Goal: Transaction & Acquisition: Purchase product/service

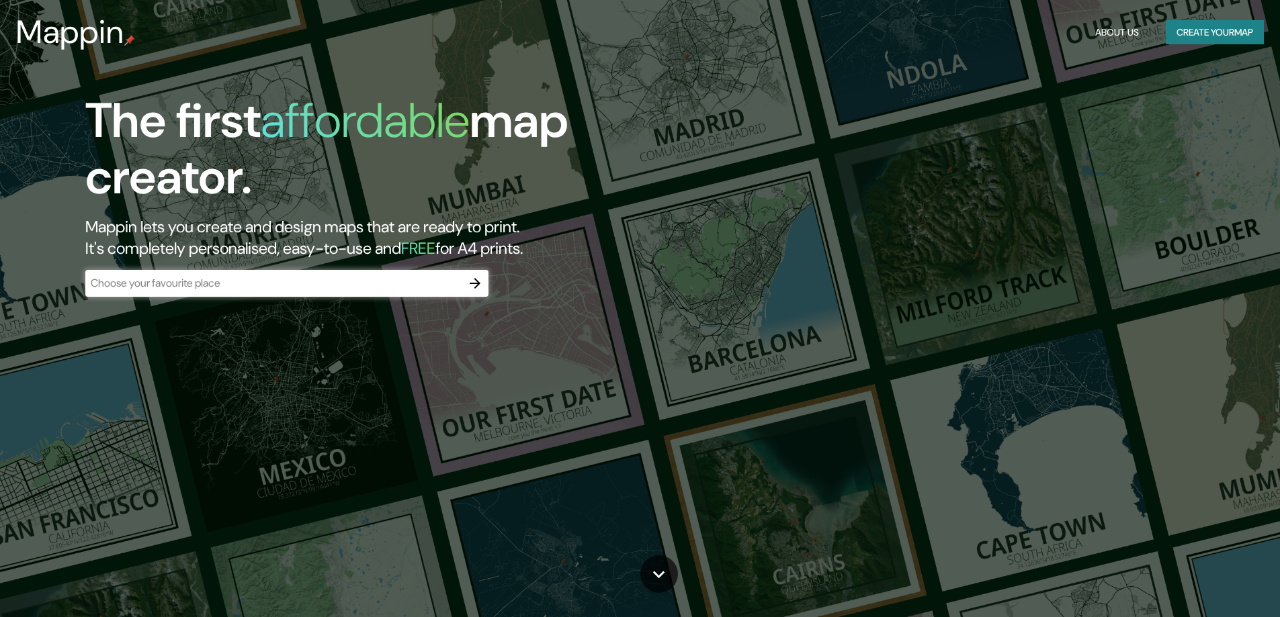
click at [365, 280] on input "text" at bounding box center [273, 282] width 376 height 15
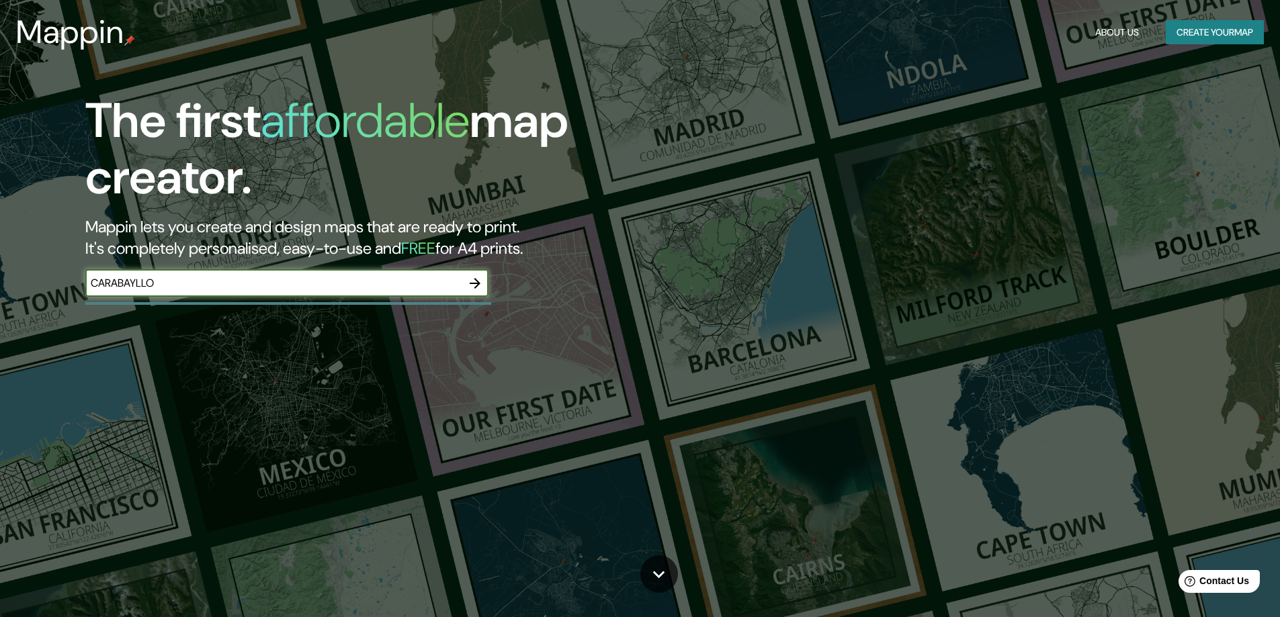
type input "CARABAYLLO"
click at [485, 284] on button "button" at bounding box center [474, 283] width 27 height 27
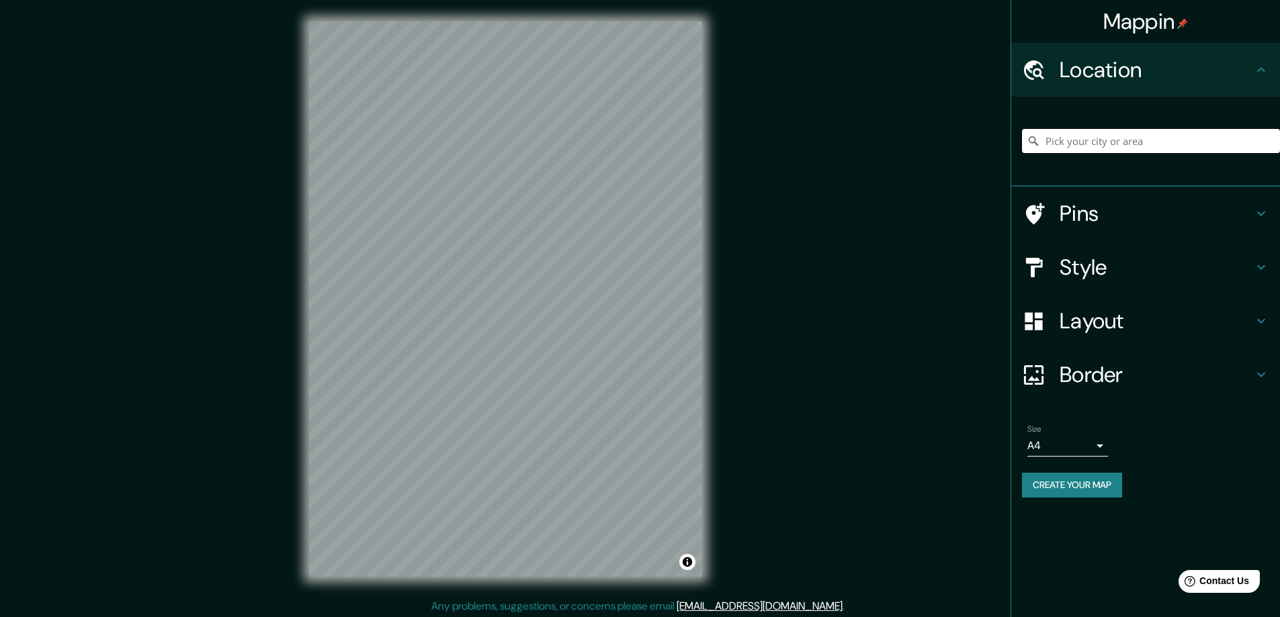
click at [1165, 140] on input "Pick your city or area" at bounding box center [1151, 141] width 258 height 24
drag, startPoint x: 1165, startPoint y: 140, endPoint x: 1051, endPoint y: 151, distance: 114.8
click at [1051, 151] on input "CARAYLLO" at bounding box center [1151, 141] width 258 height 24
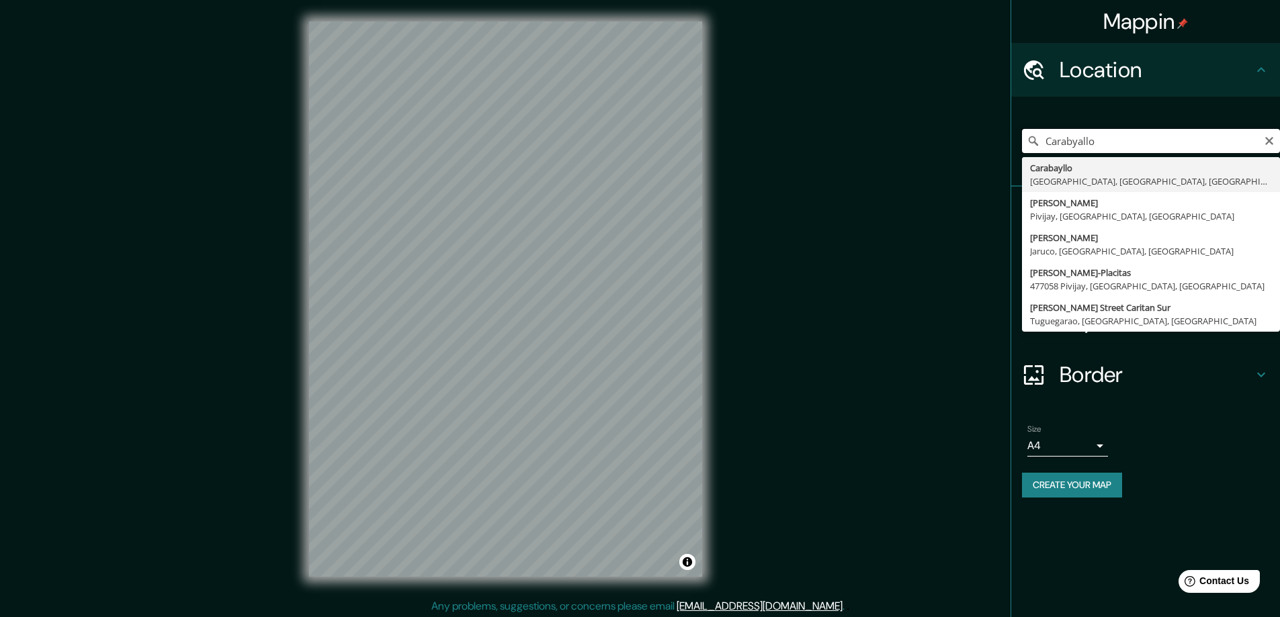
drag, startPoint x: 1080, startPoint y: 148, endPoint x: 1073, endPoint y: 146, distance: 6.8
click at [1073, 146] on input "Carabyallo" at bounding box center [1151, 141] width 258 height 24
click at [1075, 144] on input "Carabyallo" at bounding box center [1151, 141] width 258 height 24
type input "Carabayllo, [GEOGRAPHIC_DATA], [GEOGRAPHIC_DATA], [GEOGRAPHIC_DATA]"
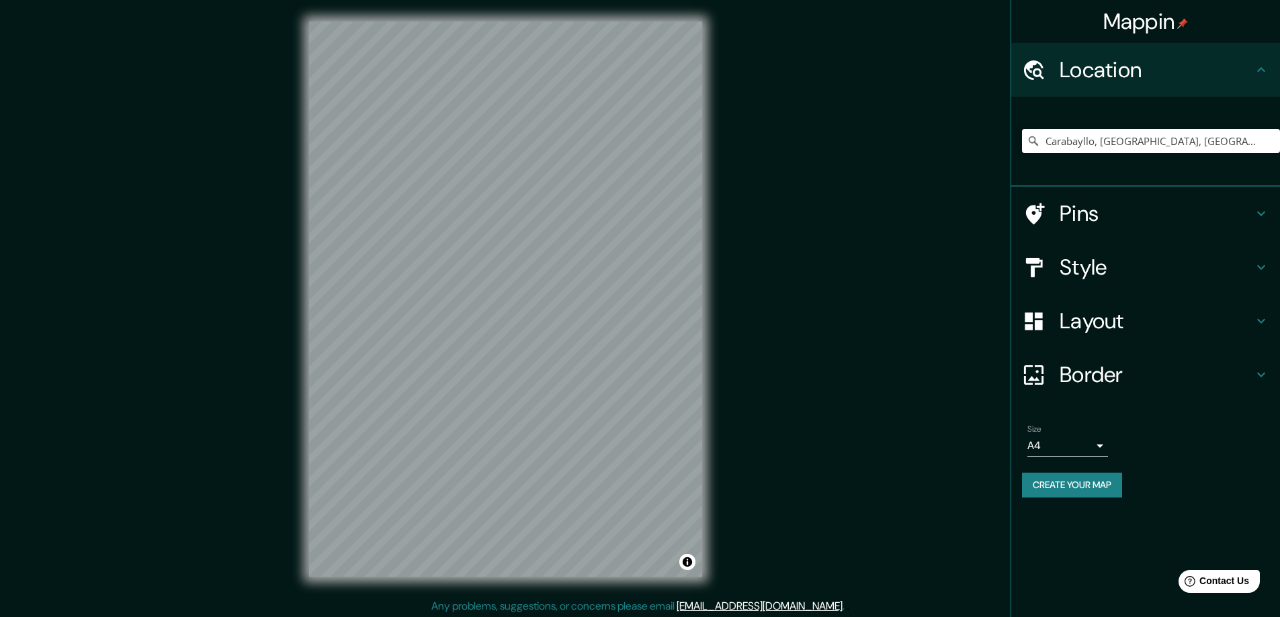
click at [1057, 437] on body "Mappin Location [GEOGRAPHIC_DATA], [GEOGRAPHIC_DATA], [GEOGRAPHIC_DATA], [GEOGR…" at bounding box center [640, 308] width 1280 height 617
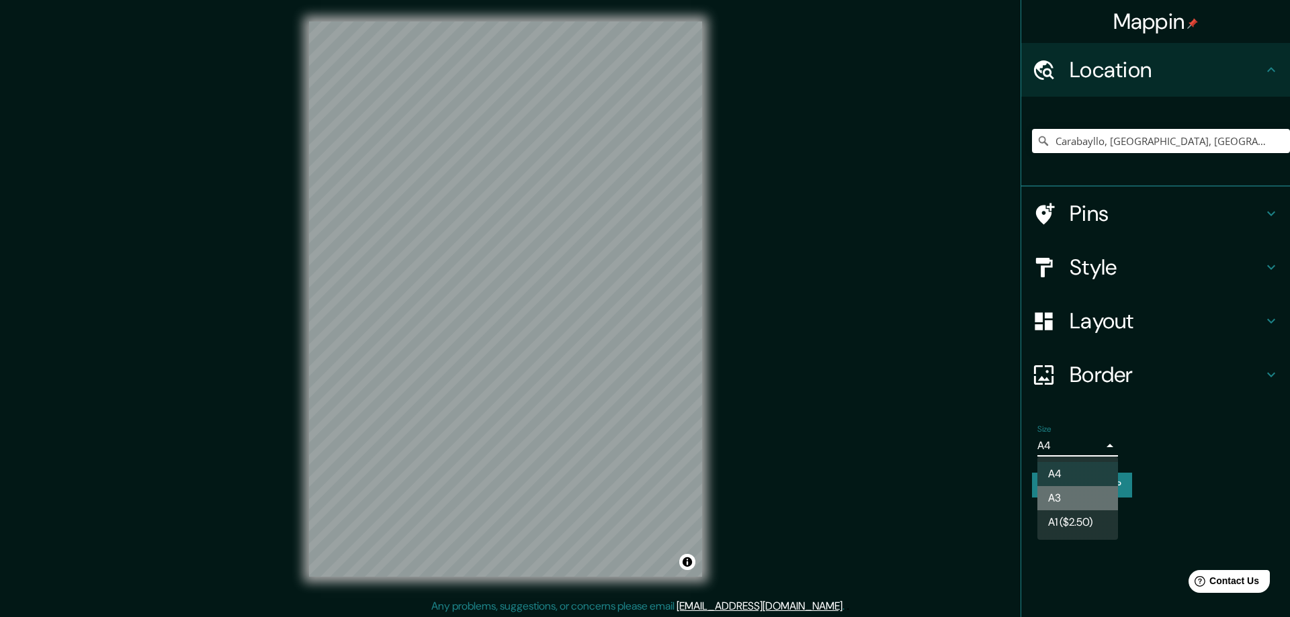
click at [1067, 496] on li "A3" at bounding box center [1077, 498] width 81 height 24
type input "a4"
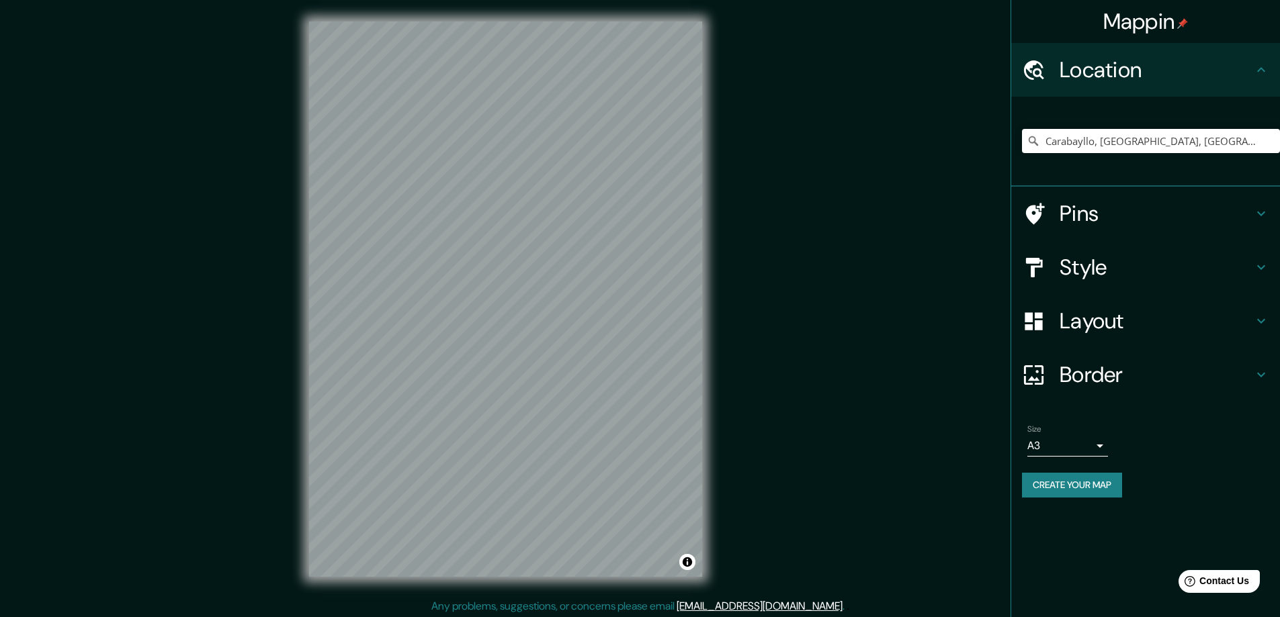
click at [1124, 275] on h4 "Style" at bounding box center [1155, 267] width 193 height 27
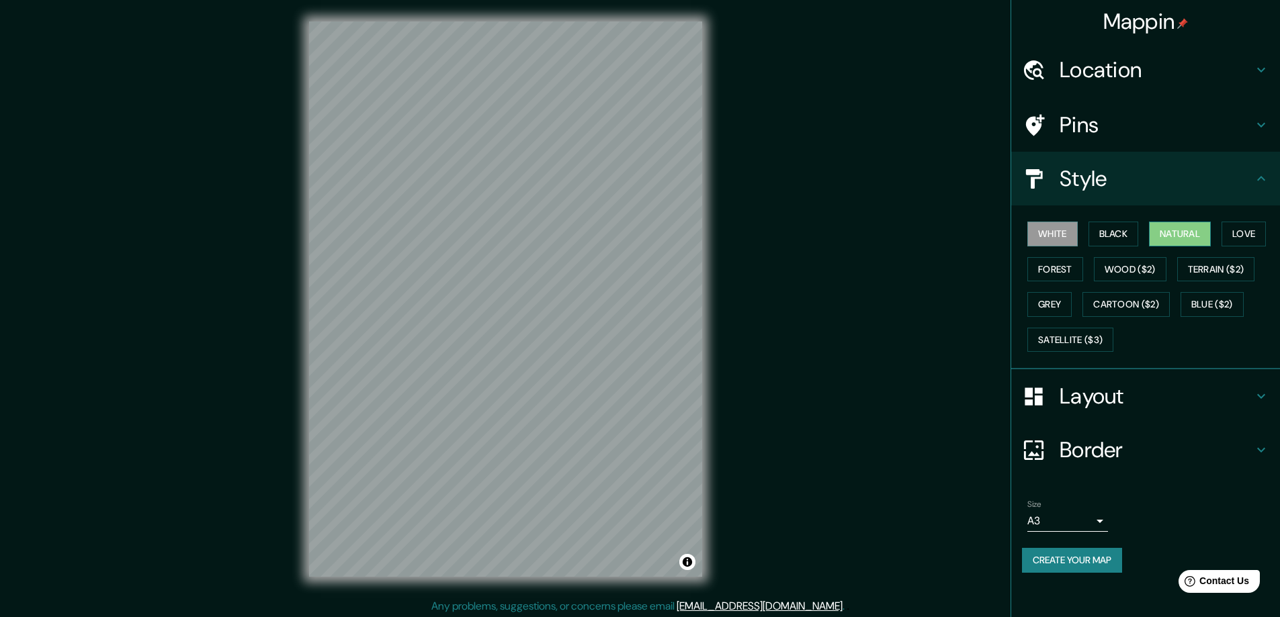
click at [1188, 230] on button "Natural" at bounding box center [1180, 234] width 62 height 25
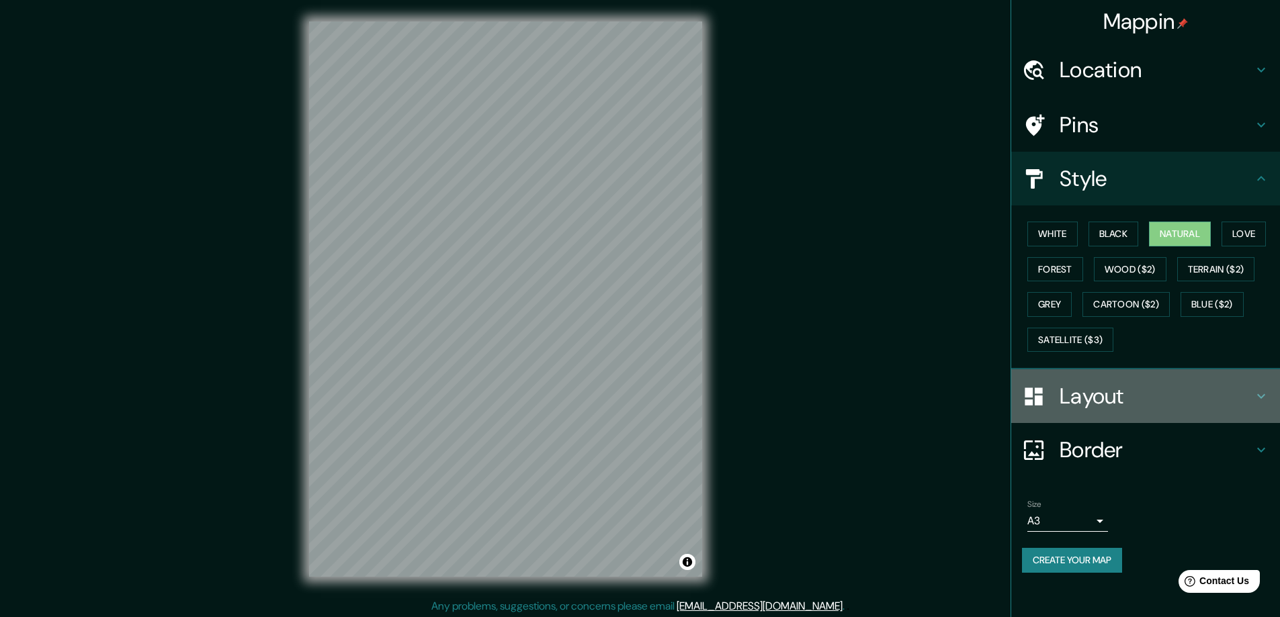
click at [1143, 396] on h4 "Layout" at bounding box center [1155, 396] width 193 height 27
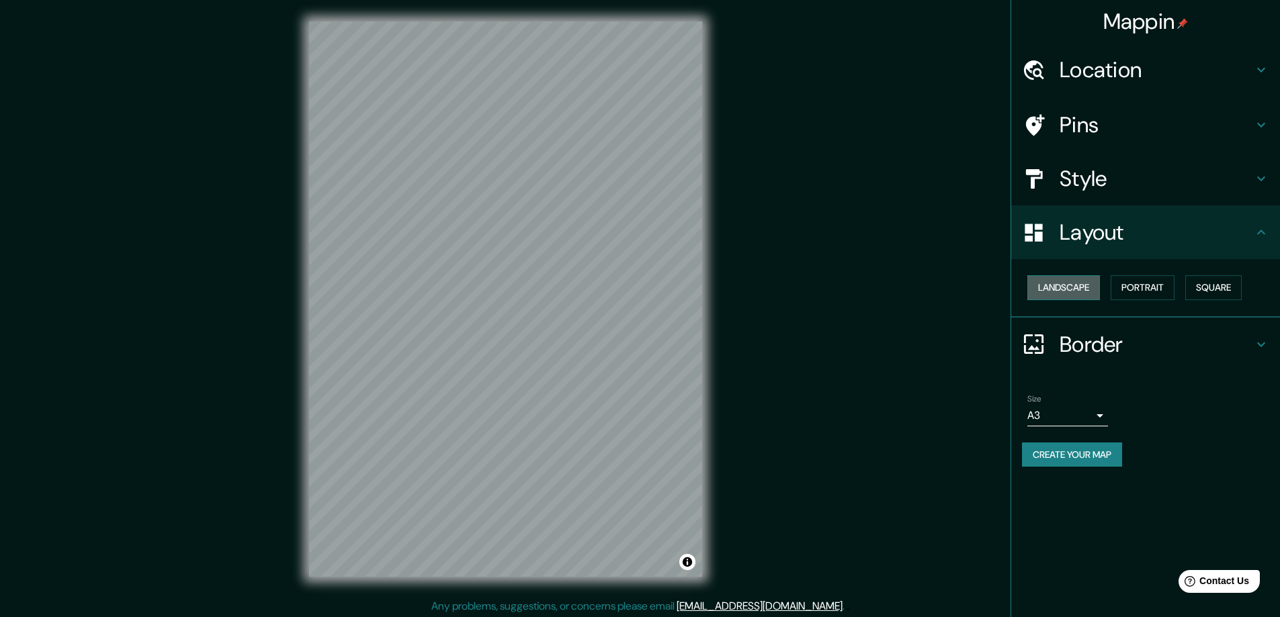
click at [1077, 292] on button "Landscape" at bounding box center [1063, 287] width 73 height 25
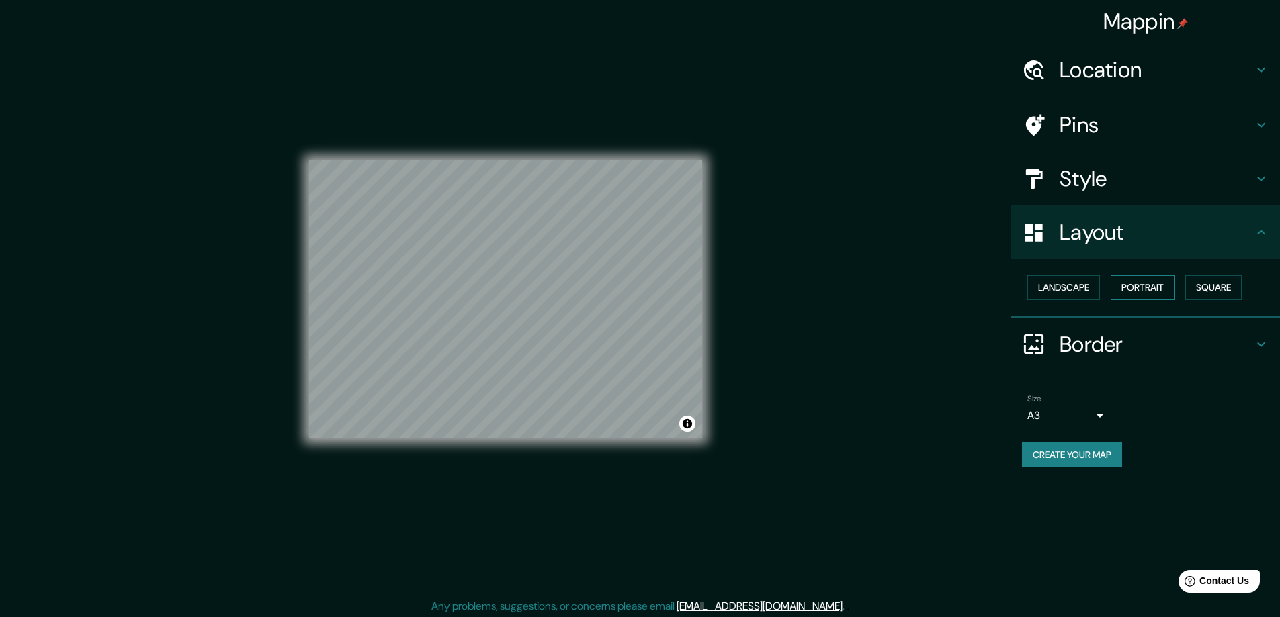
click at [1157, 285] on button "Portrait" at bounding box center [1142, 287] width 64 height 25
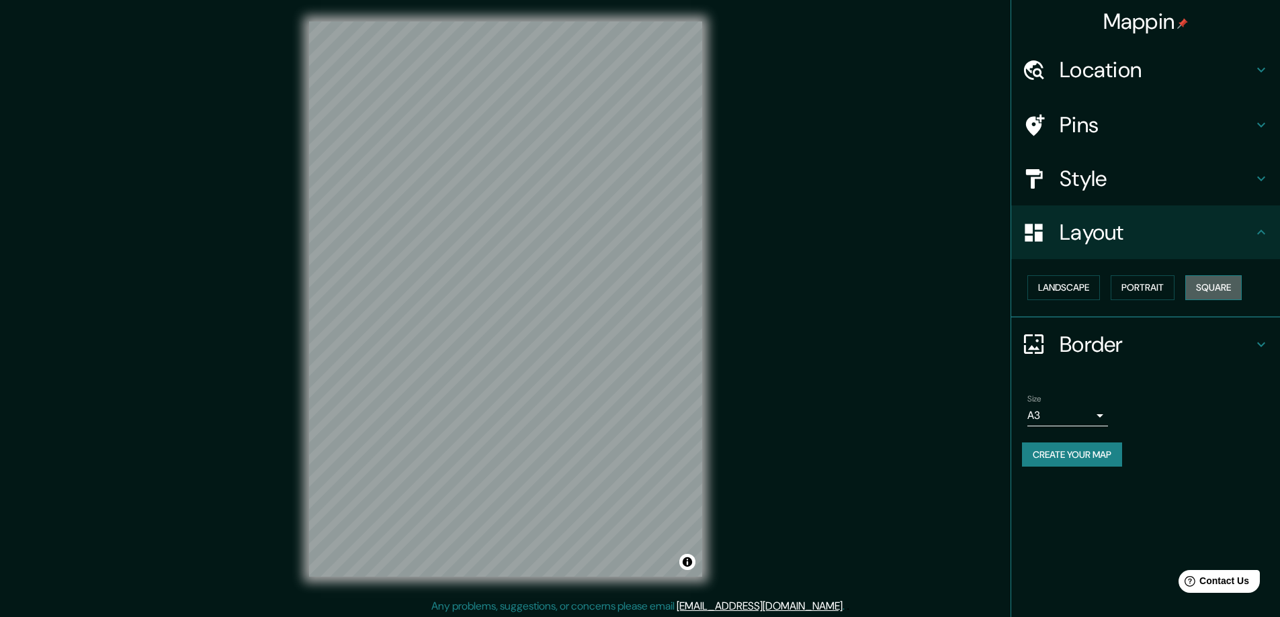
click at [1203, 281] on button "Square" at bounding box center [1213, 287] width 56 height 25
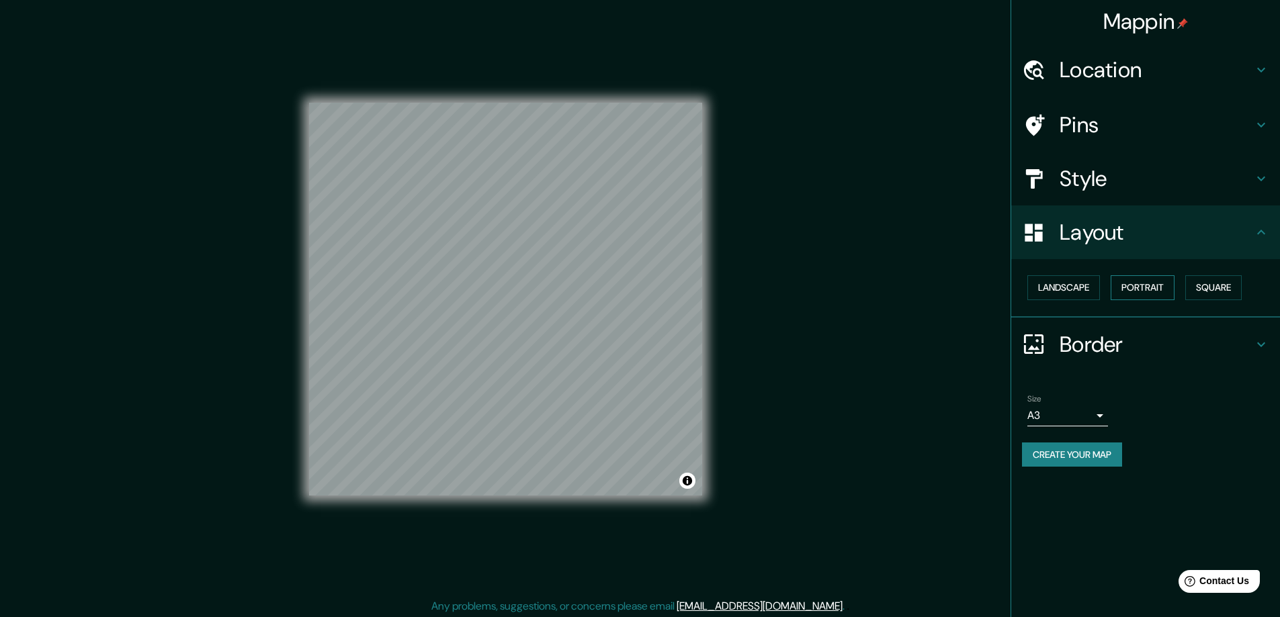
click at [1149, 277] on button "Portrait" at bounding box center [1142, 287] width 64 height 25
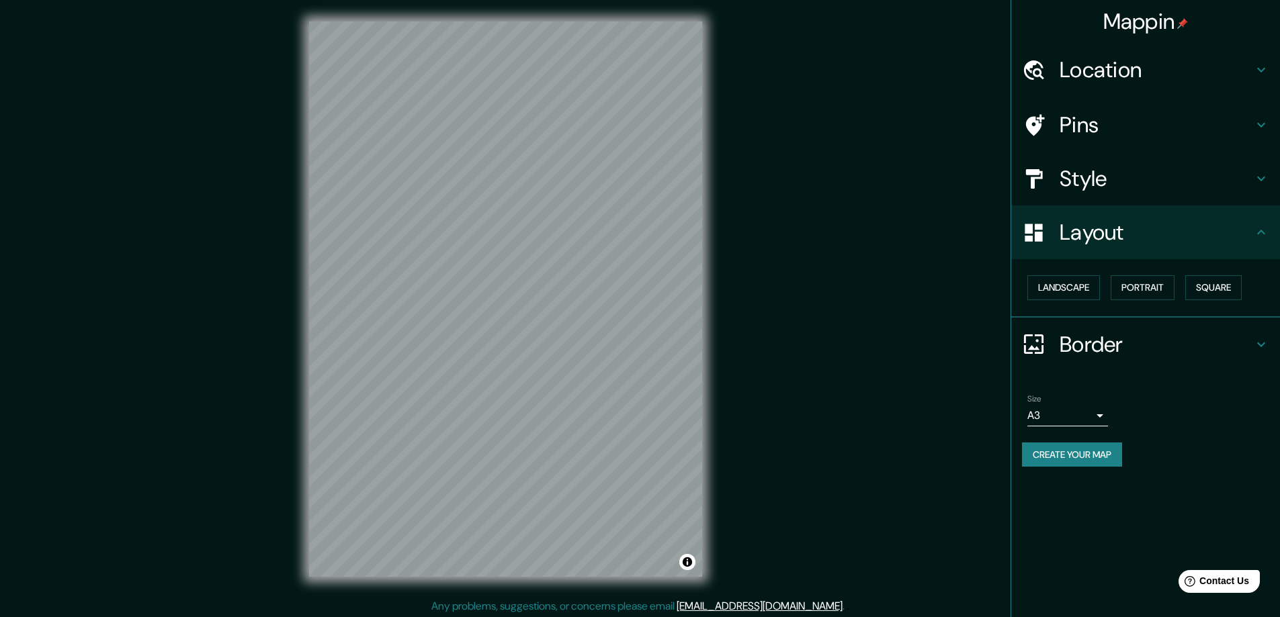
scroll to position [3, 0]
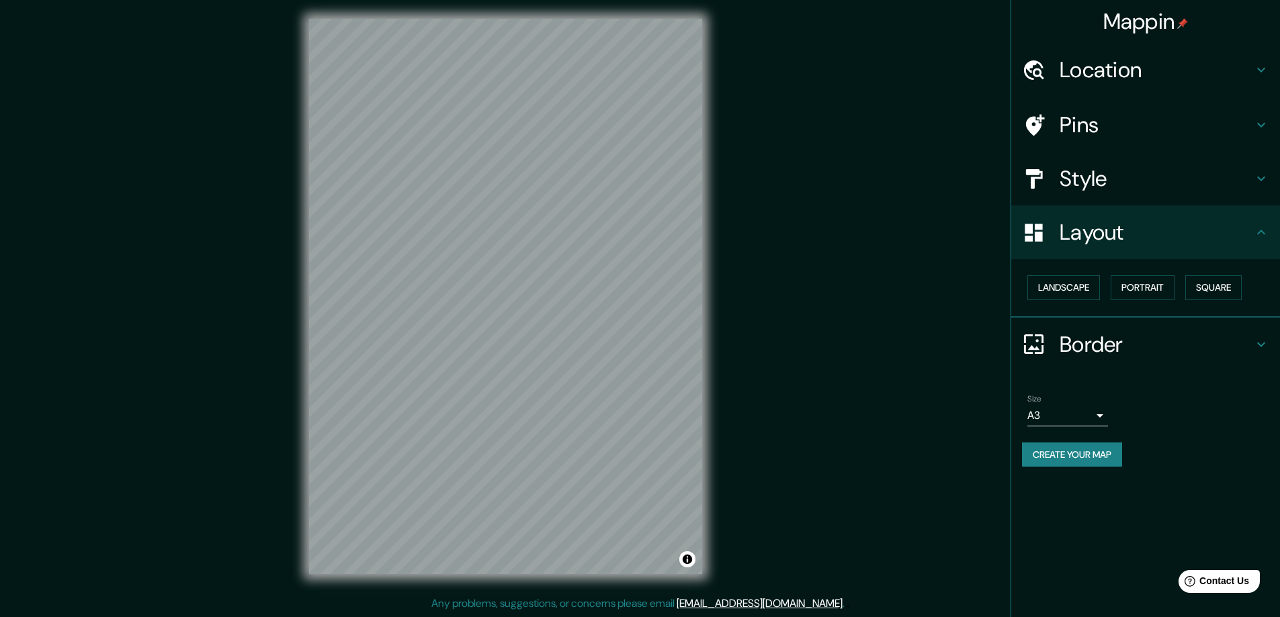
click at [1110, 462] on button "Create your map" at bounding box center [1072, 455] width 100 height 25
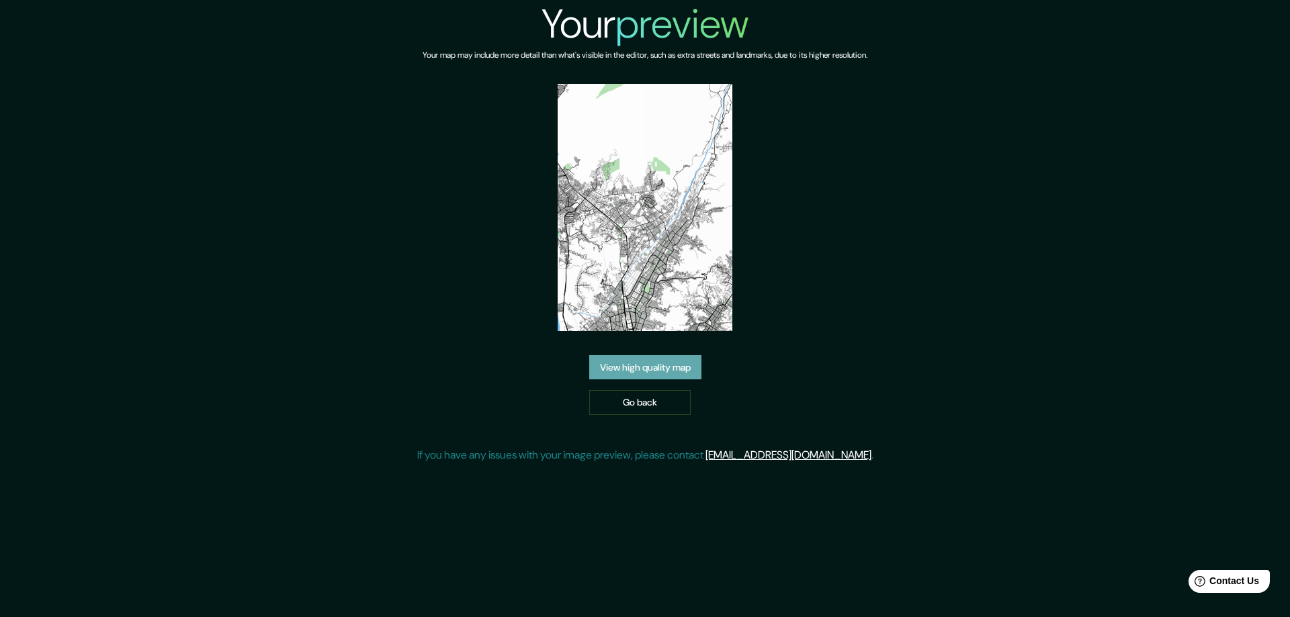
click at [668, 367] on link "View high quality map" at bounding box center [645, 367] width 112 height 25
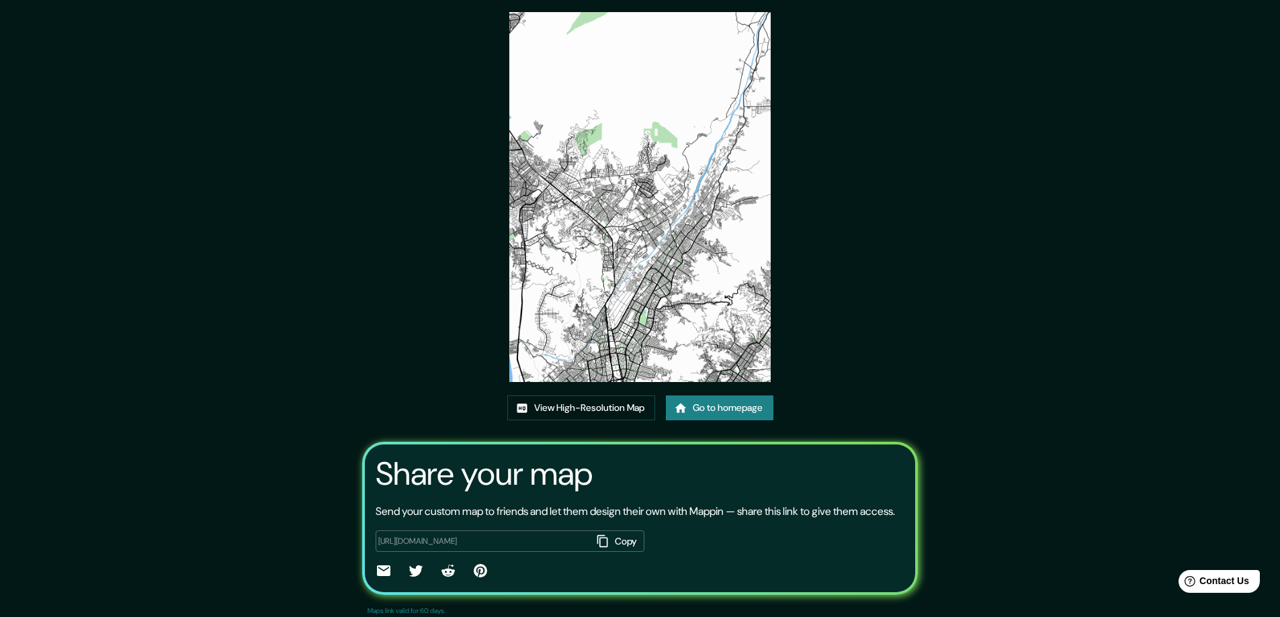
scroll to position [89, 0]
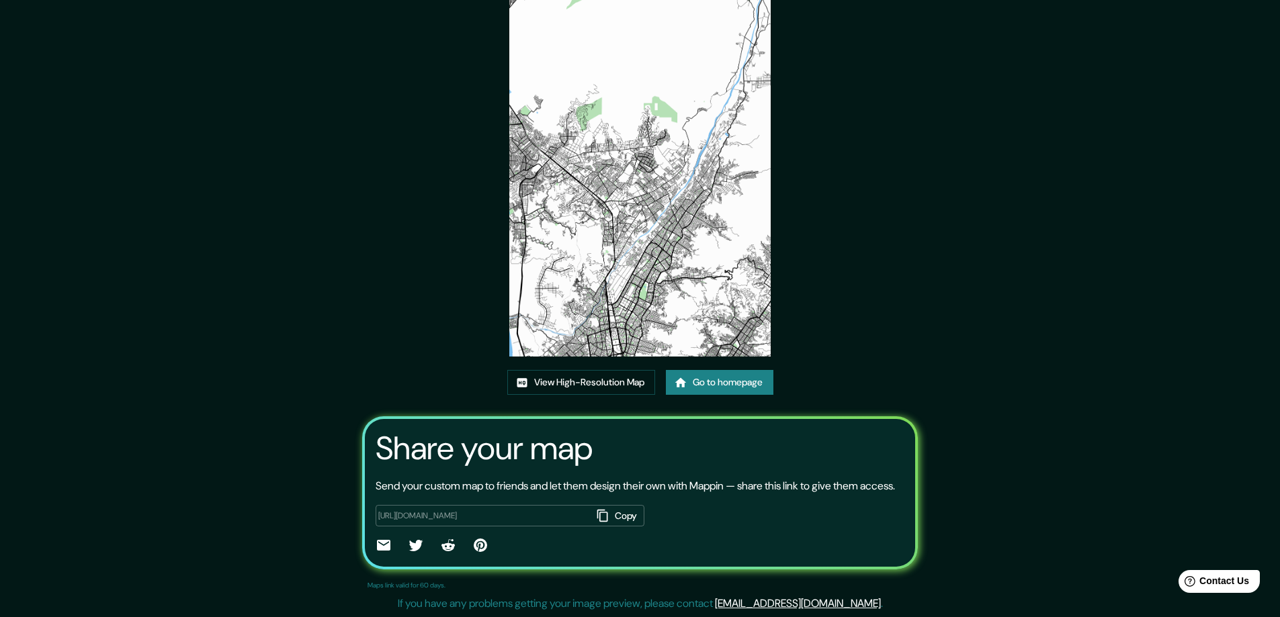
click at [623, 514] on button "Copy" at bounding box center [618, 516] width 52 height 22
